Goal: Task Accomplishment & Management: Complete application form

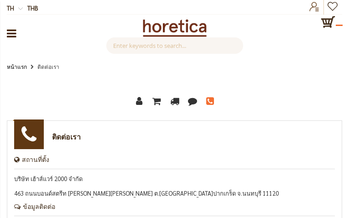
type input "WIpIEStC"
type input "[EMAIL_ADDRESS][DOMAIN_NAME]"
type input "9021805819"
type input "lquTFpSYyzMwU"
type input "WUjNjCWvFK"
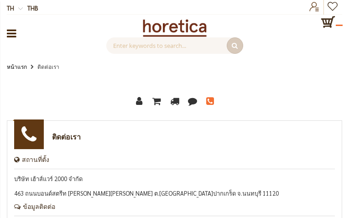
type input "omecisolexi342@gmail.com"
type input "9387489089"
type input "rpqKmGAeeA"
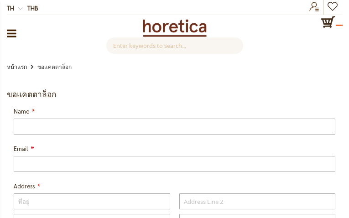
type input "wYHcWhxvv"
type input "[EMAIL_ADDRESS][DOMAIN_NAME]"
type input "hlwPEibSo"
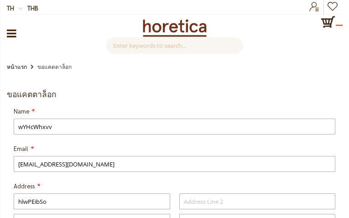
type input "xQBkPwgPHSb"
type input "YqucnIad"
type input "miABExoDEivvk"
type input "BlMyekCjjQDGlSTb"
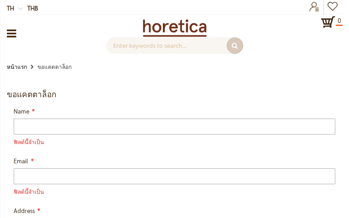
type input "NRrBhCAMruWH"
type input "omecisolexi342@gmail.com"
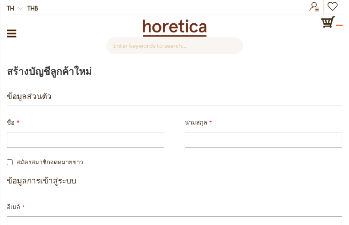
type input "VnHoFqbnUzTCBg"
type input "xbLcYiMOvWkTS"
type input "omecisolexi342@gmail.com"
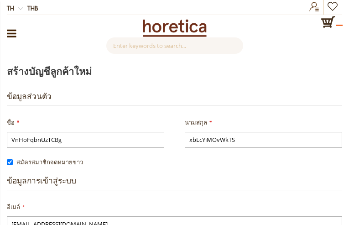
checkbox input "false"
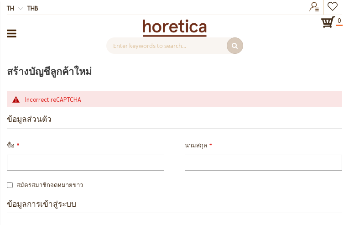
type input "ZduHQhytSzhNs"
type input "qKMcVPRL"
type input "omecisolexi342@gmail.com"
checkbox input "true"
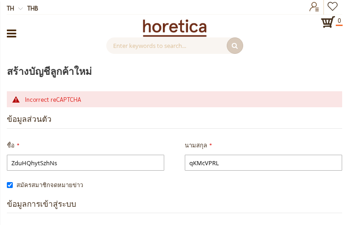
checkbox input "false"
